Goal: Use online tool/utility: Utilize a website feature to perform a specific function

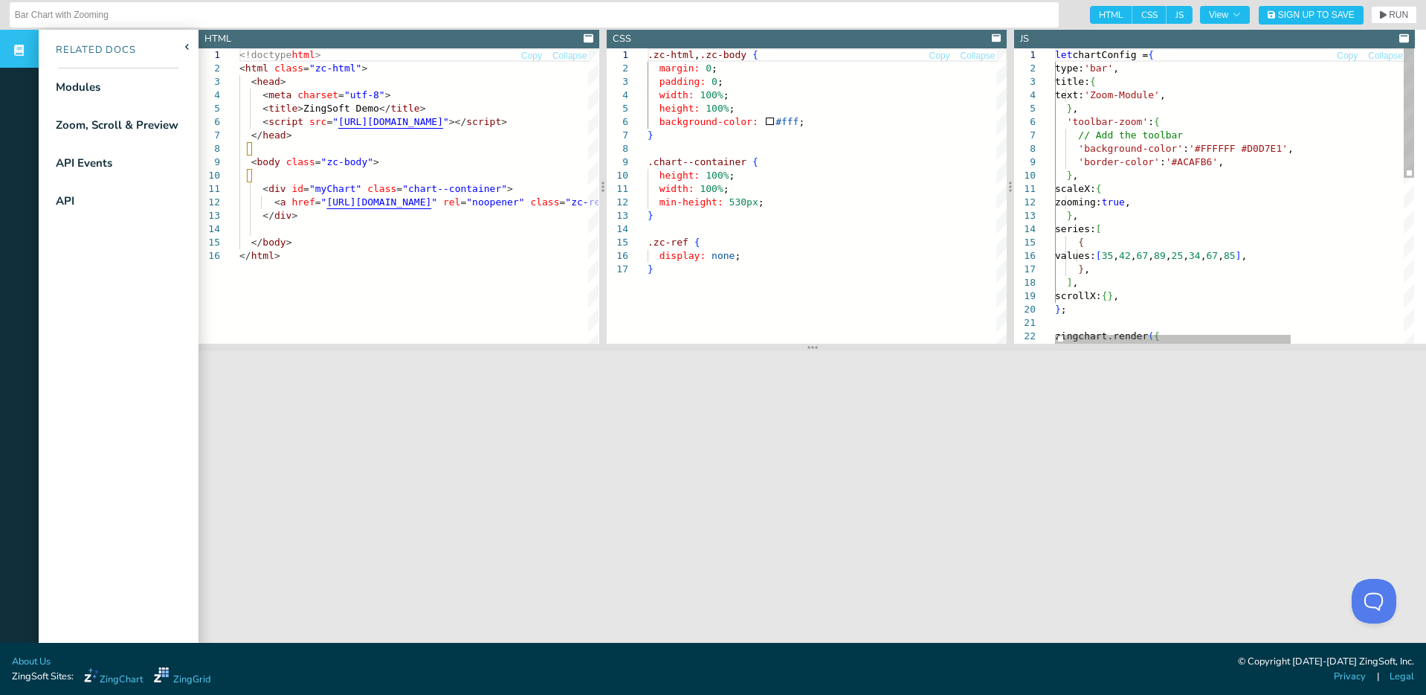
click at [1150, 54] on div "let chartConfig = { type: 'bar' , title: { text: 'Zoom-Module' , } , 'toolbar-z…" at bounding box center [1320, 383] width 531 height 670
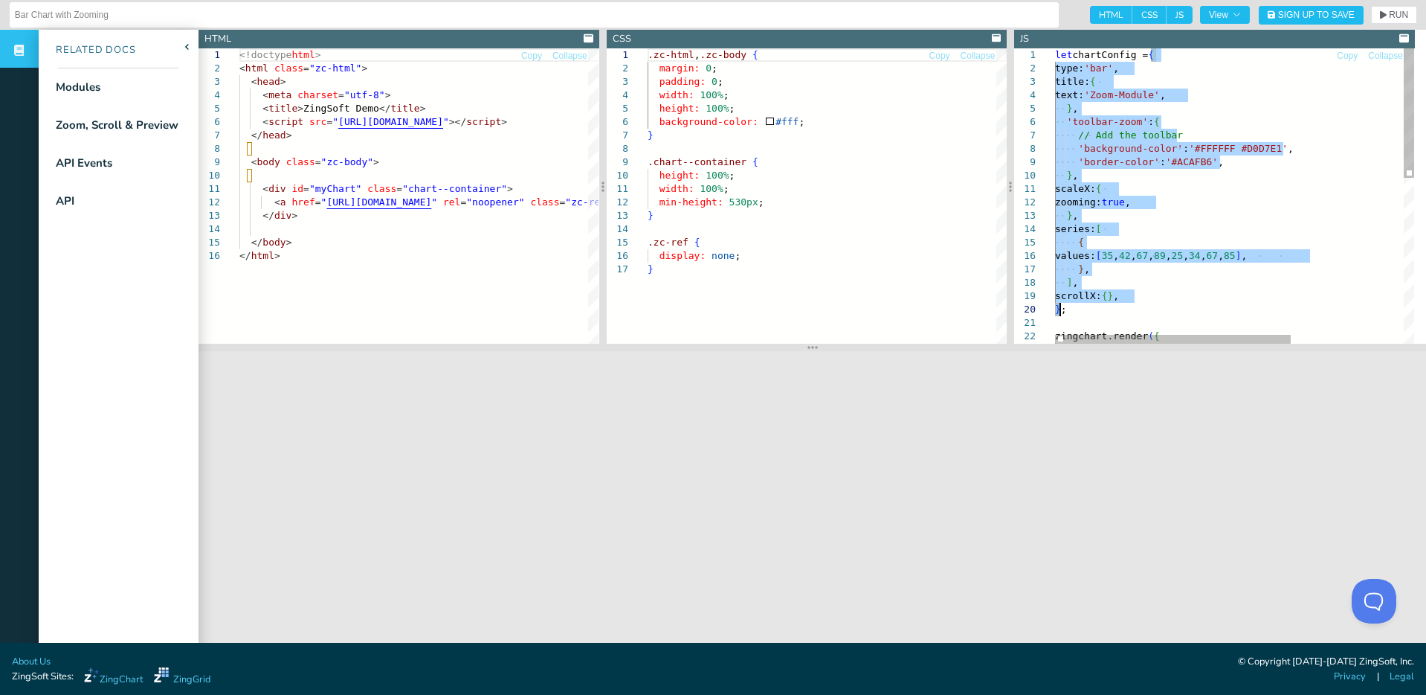
click at [1061, 311] on div "let chartConfig = { type: 'bar' , title: { text: 'Zoom-Module' , } , 'toolbar-z…" at bounding box center [1320, 383] width 531 height 670
type textarea "olor":" #D4BFF8"},{"backgroundColor":"#A97FF0"},{"backgroundColor":"#7E40E9"},{…"
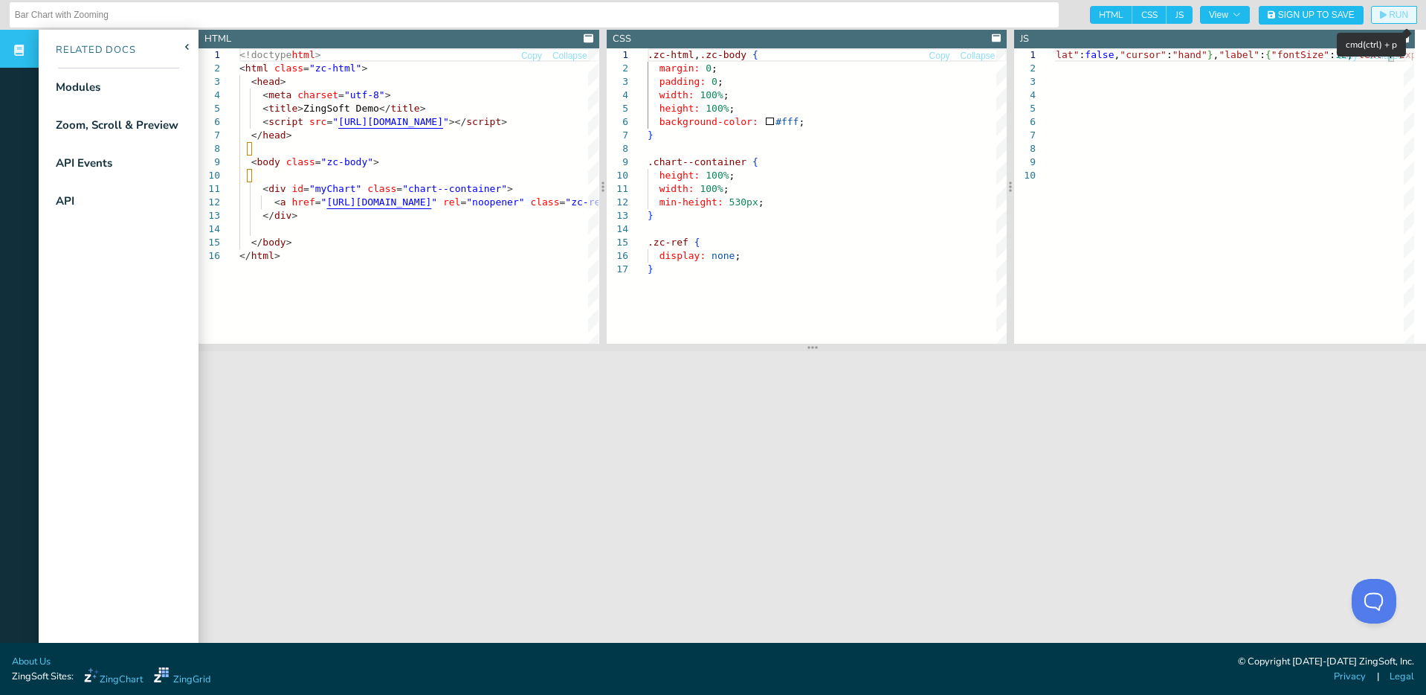
click at [1389, 13] on span "RUN" at bounding box center [1398, 14] width 19 height 9
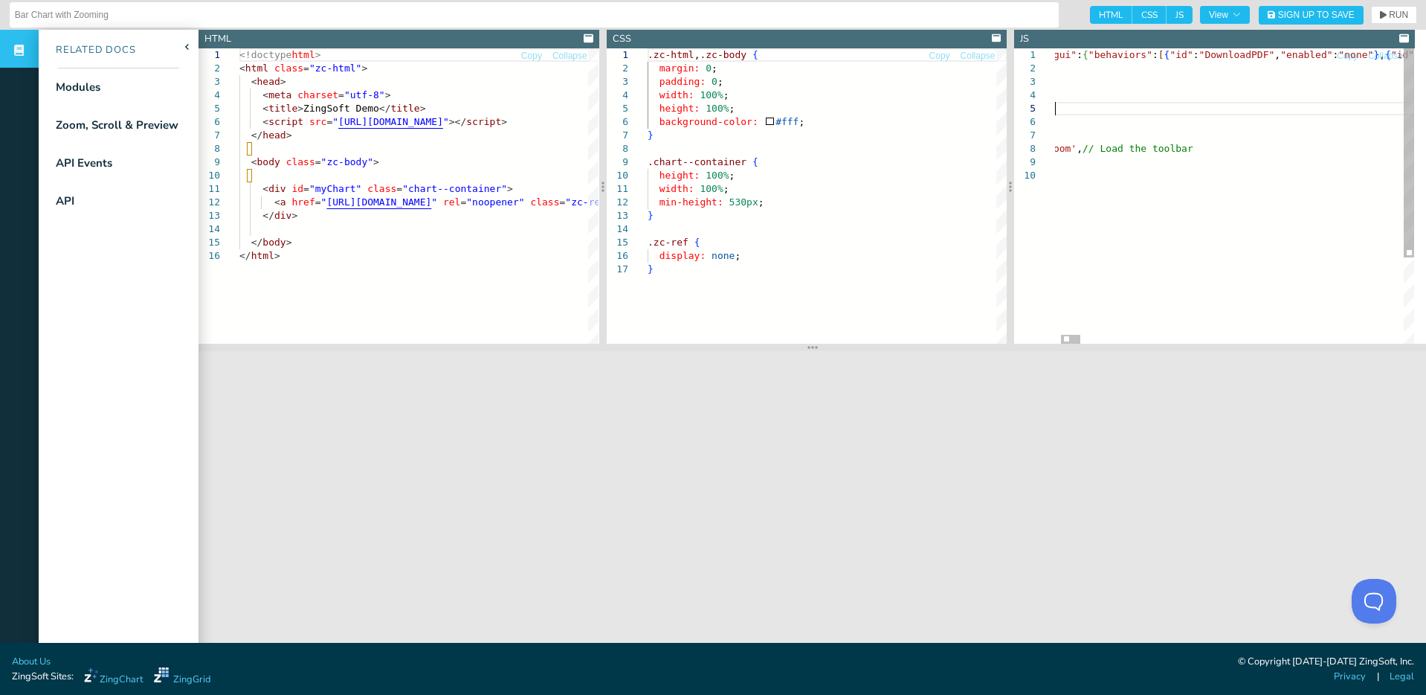
scroll to position [0, 2348]
click at [1389, 17] on span "RUN" at bounding box center [1398, 14] width 19 height 9
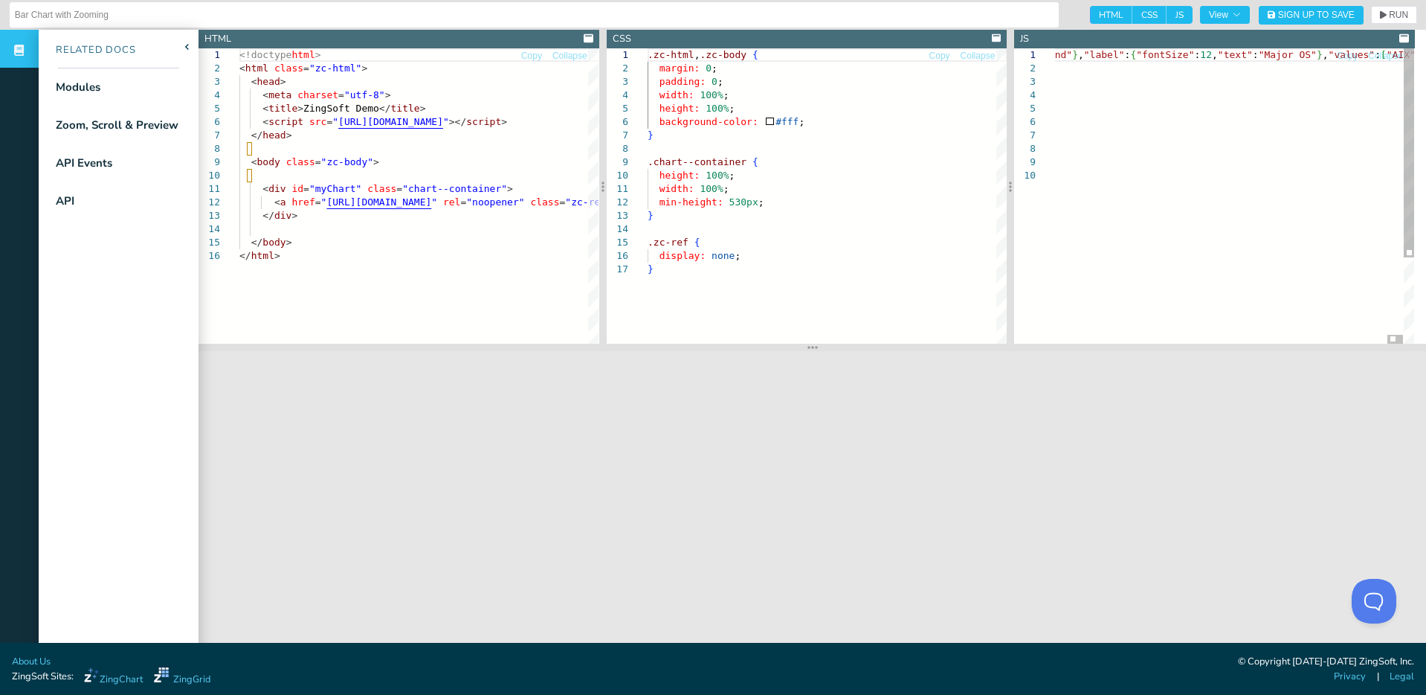
scroll to position [0, 2657]
type textarea "lor ipsumDolors = {"ame":{"consectet":[{"ad":"ElitseddOEI","tempori":"utla"},{"…"
